Goal: Information Seeking & Learning: Learn about a topic

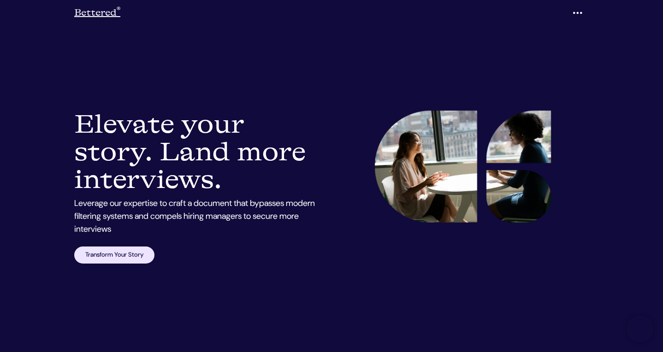
click at [115, 15] on link "Bettered ®" at bounding box center [97, 13] width 46 height 18
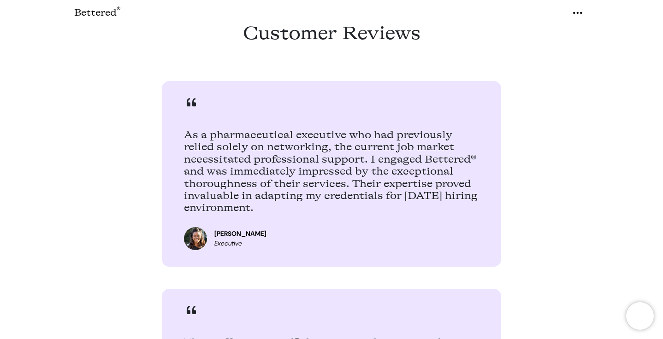
click at [376, 227] on div "[PERSON_NAME] Executive" at bounding box center [331, 239] width 295 height 34
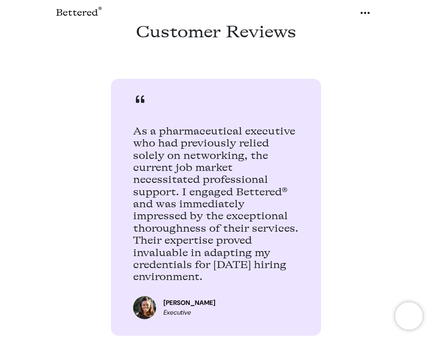
click at [230, 200] on h4 "As a pharmaceutical executive who had previously relied solely on networking, t…" at bounding box center [216, 204] width 166 height 158
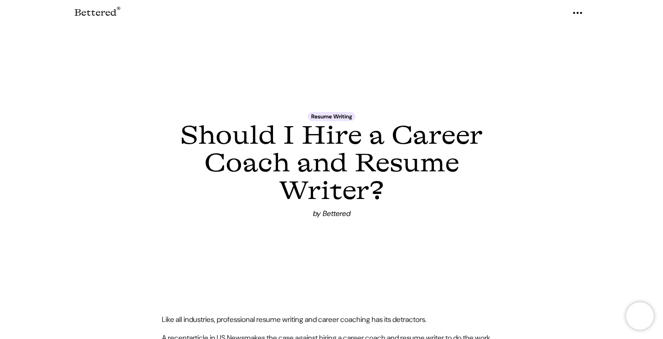
scroll to position [28, 0]
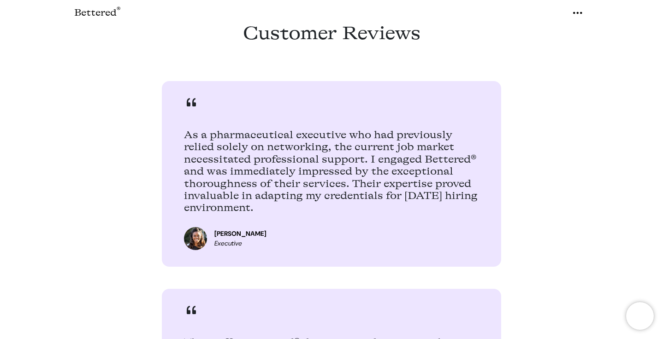
click at [269, 140] on h4 "As a pharmaceutical executive who had previously relied solely on networking, t…" at bounding box center [331, 171] width 295 height 85
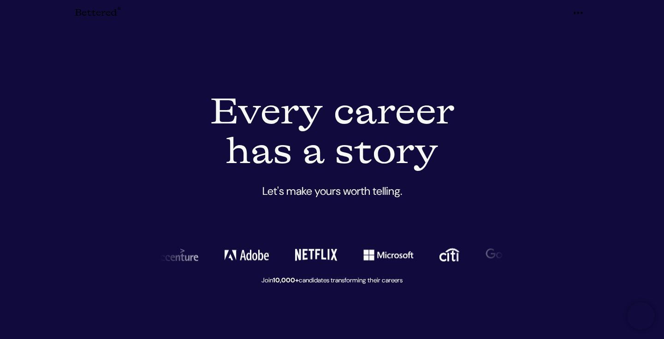
scroll to position [2035, 0]
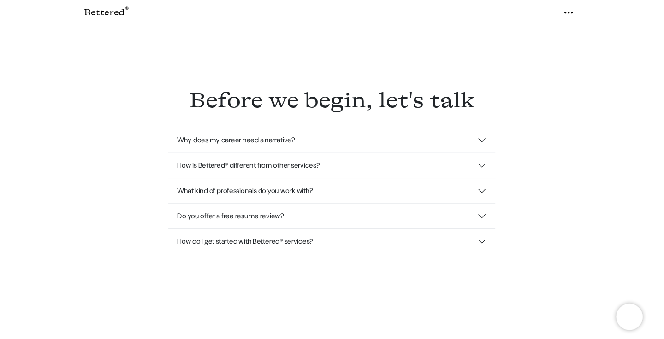
scroll to position [2112, 0]
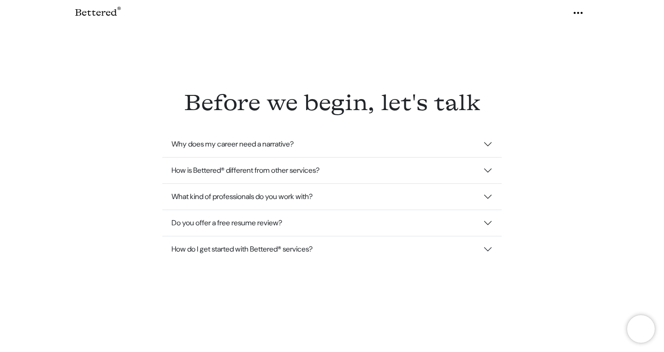
click at [575, 13] on icon "button" at bounding box center [577, 13] width 11 height 14
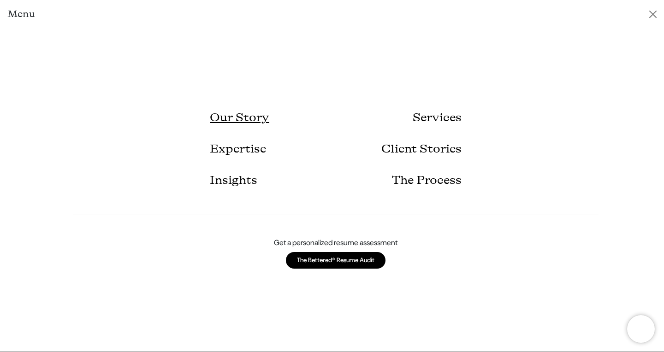
click at [257, 119] on link "Our Story" at bounding box center [239, 117] width 59 height 31
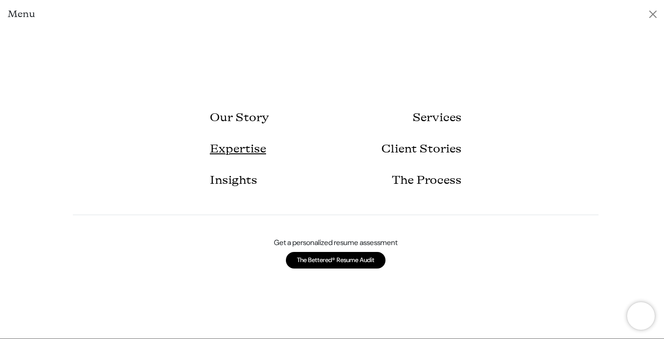
click at [252, 150] on link "Expertise" at bounding box center [238, 149] width 56 height 31
click at [238, 183] on link "Insights" at bounding box center [233, 180] width 47 height 31
click at [425, 119] on link "Services" at bounding box center [436, 117] width 49 height 31
click at [423, 151] on link "Client Stories" at bounding box center [421, 149] width 80 height 31
click at [423, 183] on link "The Process" at bounding box center [427, 180] width 70 height 31
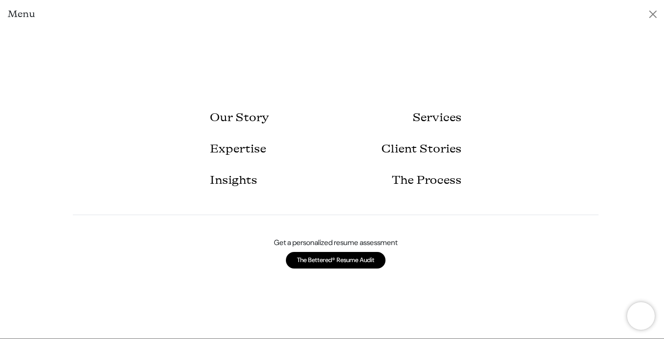
scroll to position [2035, 0]
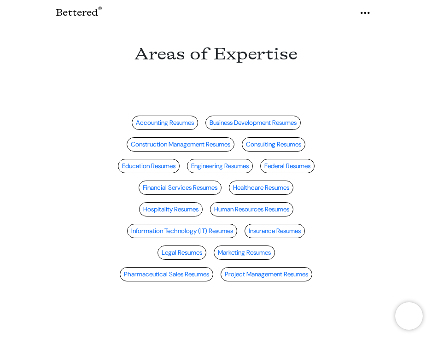
click at [331, 72] on section "Accounting Resumes Business Development Resumes Construction Management Resumes…" at bounding box center [216, 176] width 432 height 217
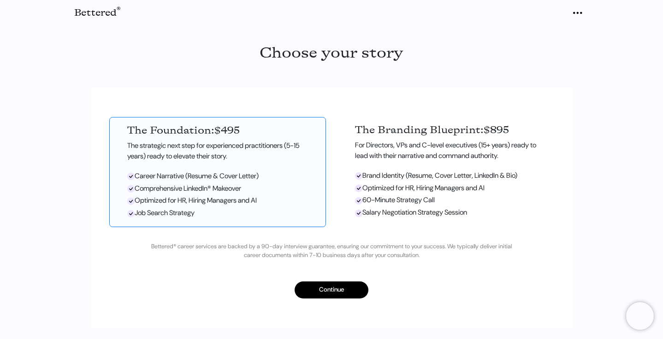
click at [331, 286] on button "Continue" at bounding box center [331, 290] width 74 height 17
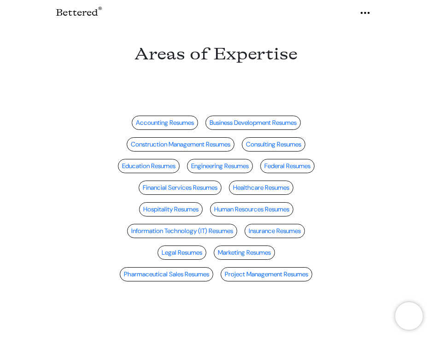
click at [277, 79] on section "Accounting Resumes Business Development Resumes Construction Management Resumes…" at bounding box center [216, 176] width 432 height 217
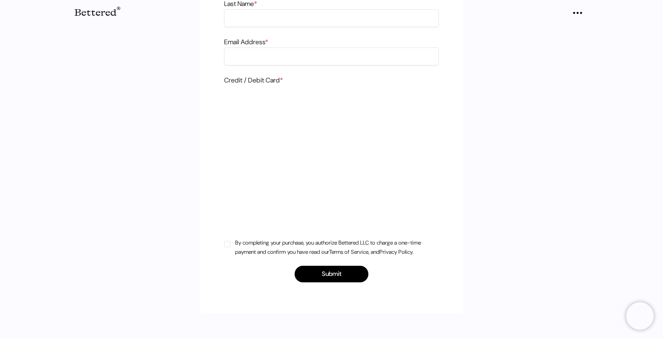
scroll to position [35, 0]
